Goal: Entertainment & Leisure: Consume media (video, audio)

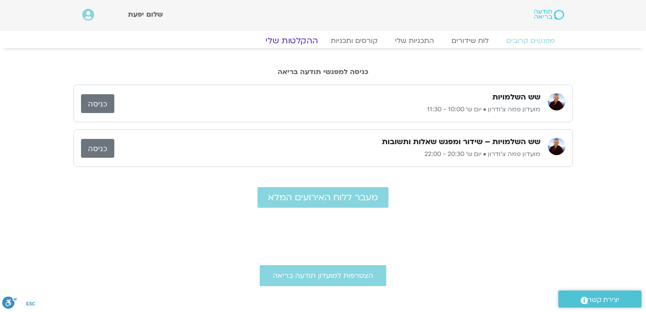
click at [294, 40] on link "ההקלטות שלי" at bounding box center [292, 40] width 74 height 11
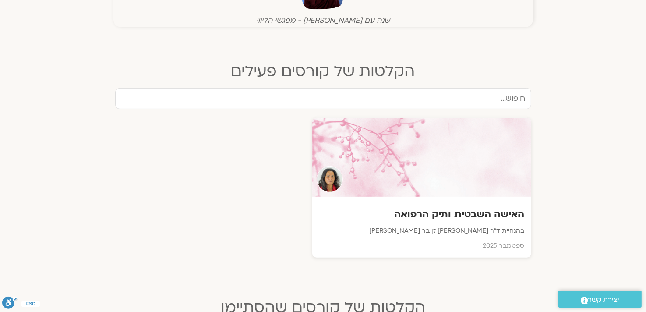
scroll to position [306, 0]
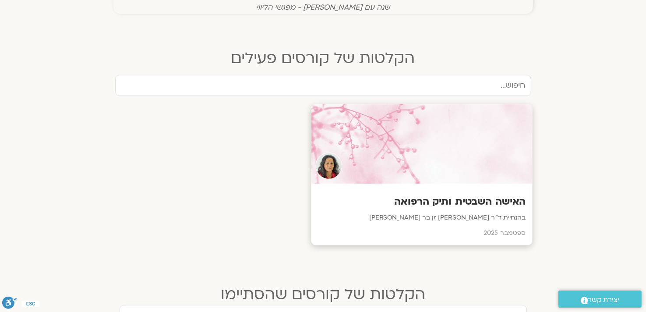
click at [439, 199] on h3 "האישה השבטית ותיק הרפואה" at bounding box center [421, 202] width 208 height 14
